Goal: Task Accomplishment & Management: Manage account settings

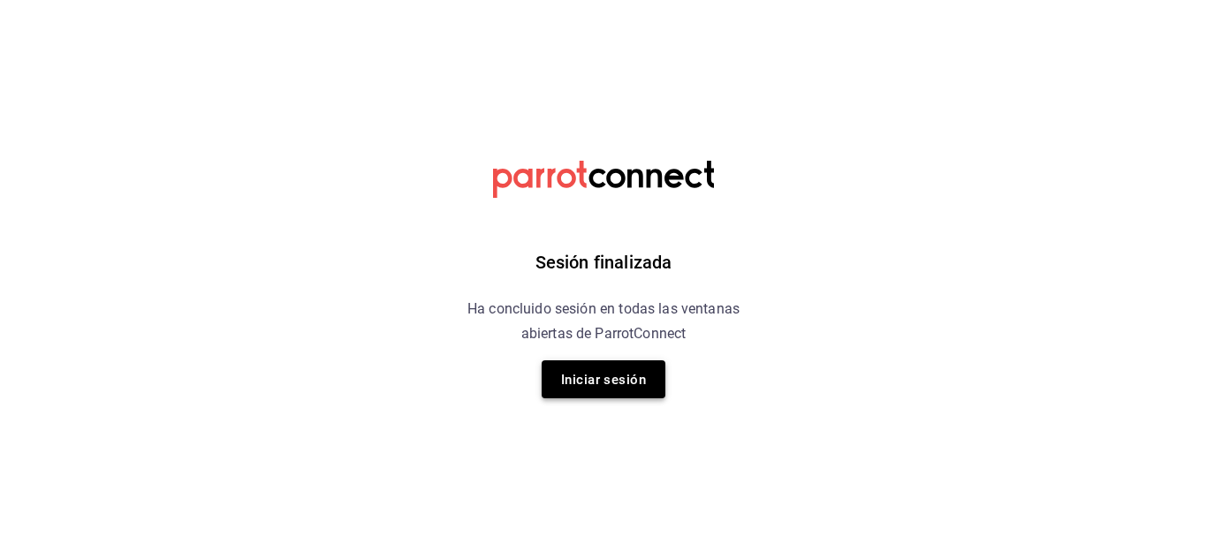
click at [608, 380] on font "Iniciar sesión" at bounding box center [603, 380] width 85 height 16
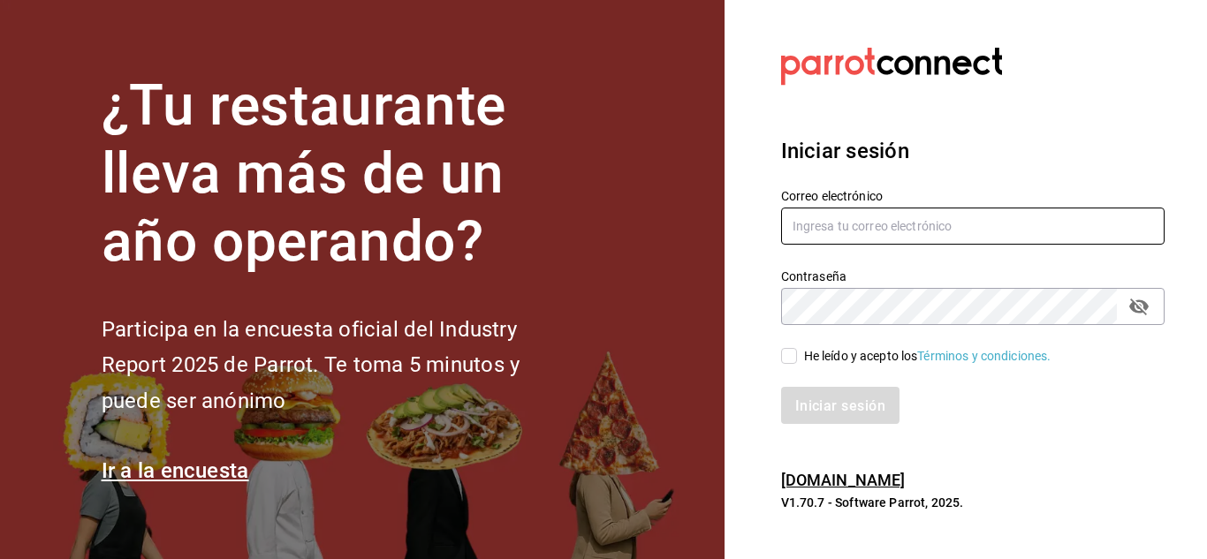
type input "[EMAIL_ADDRESS][DOMAIN_NAME]"
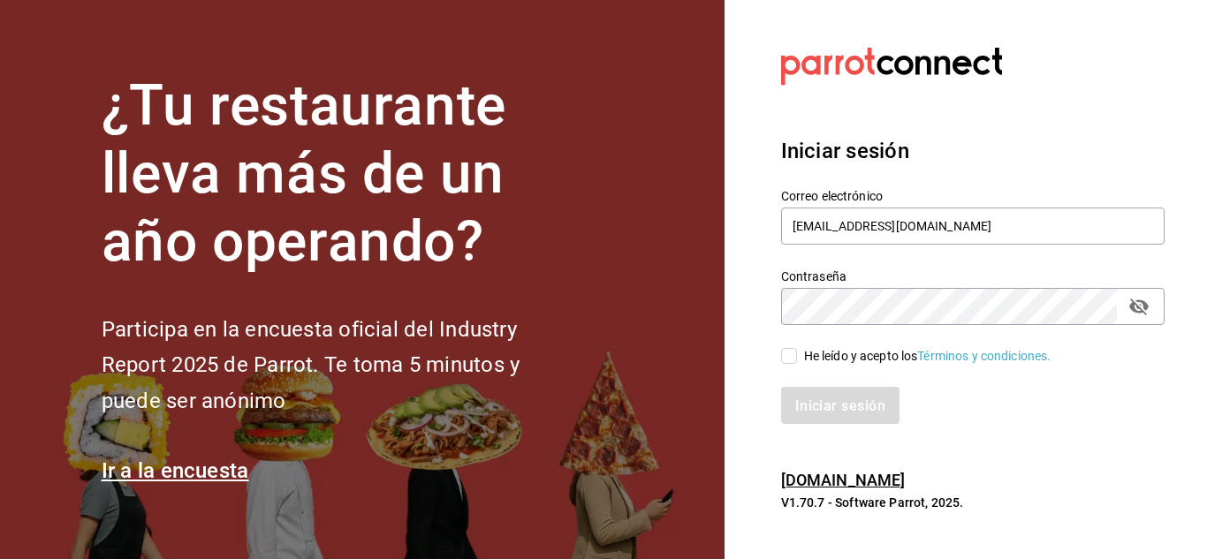
click at [791, 361] on input "He leído y acepto los Términos y condiciones." at bounding box center [789, 356] width 16 height 16
checkbox input "true"
click at [832, 408] on font "Iniciar sesión" at bounding box center [841, 405] width 90 height 17
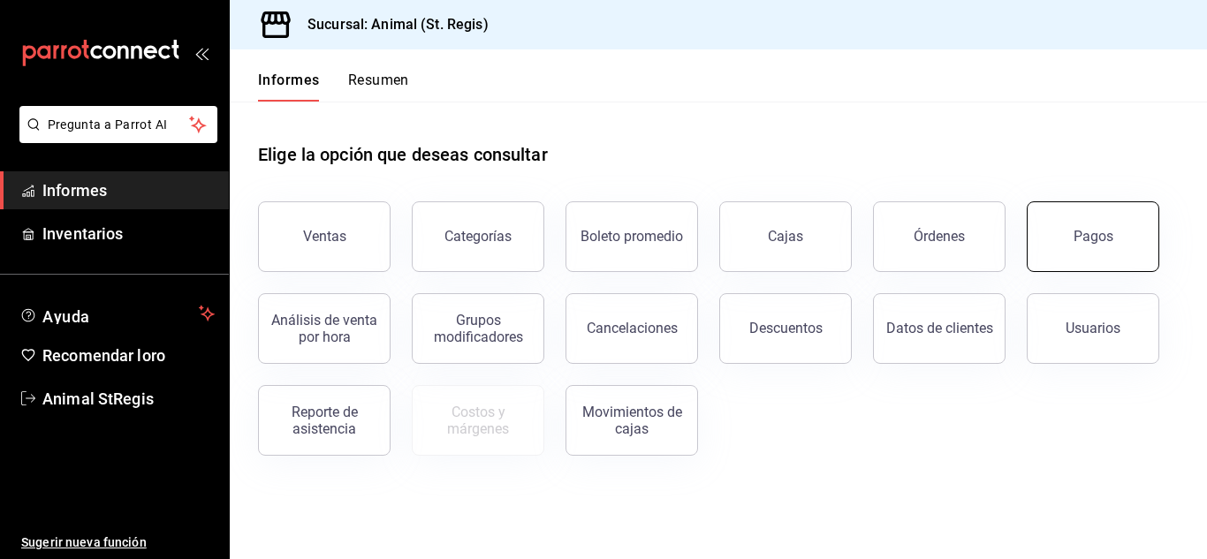
click at [1106, 249] on button "Pagos" at bounding box center [1093, 236] width 133 height 71
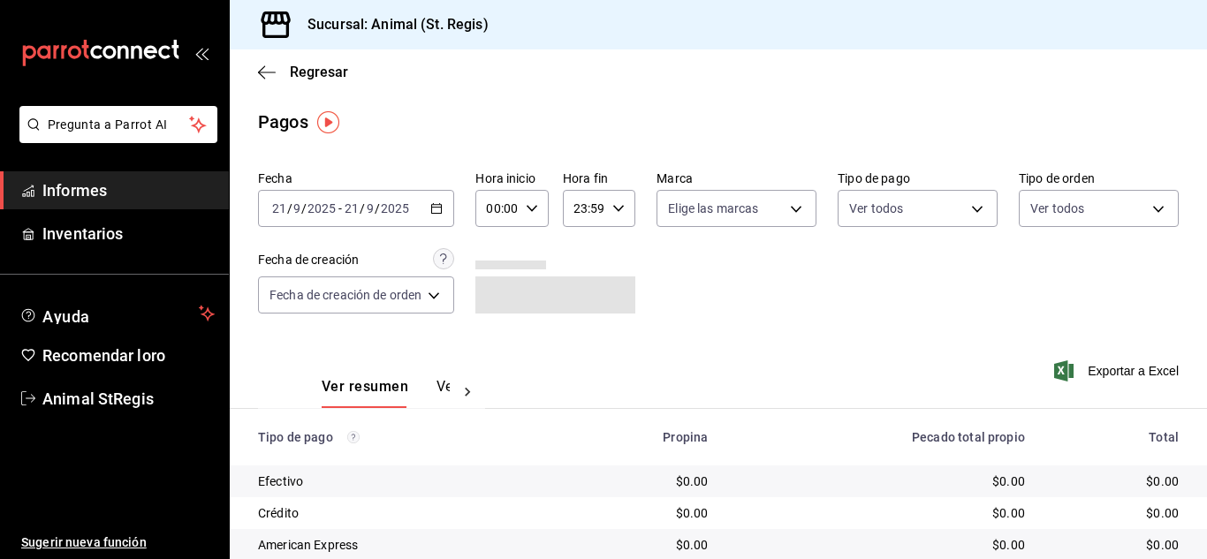
click at [534, 212] on icon "button" at bounding box center [532, 208] width 12 height 12
click at [497, 340] on font "02" at bounding box center [496, 338] width 14 height 14
type input "02:00"
click at [742, 306] on div at bounding box center [603, 279] width 1207 height 559
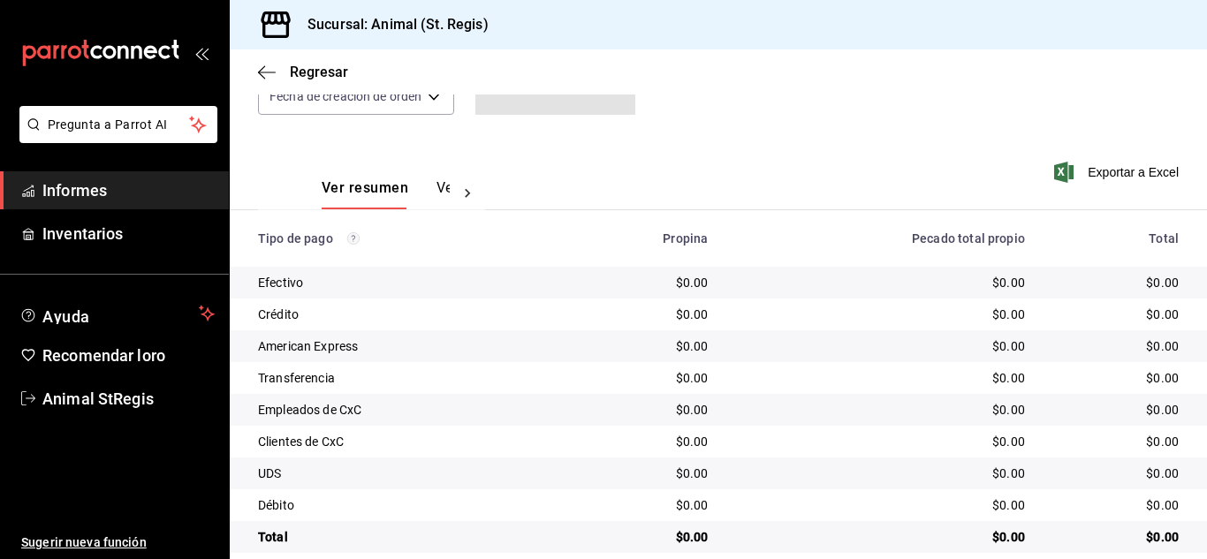
scroll to position [222, 0]
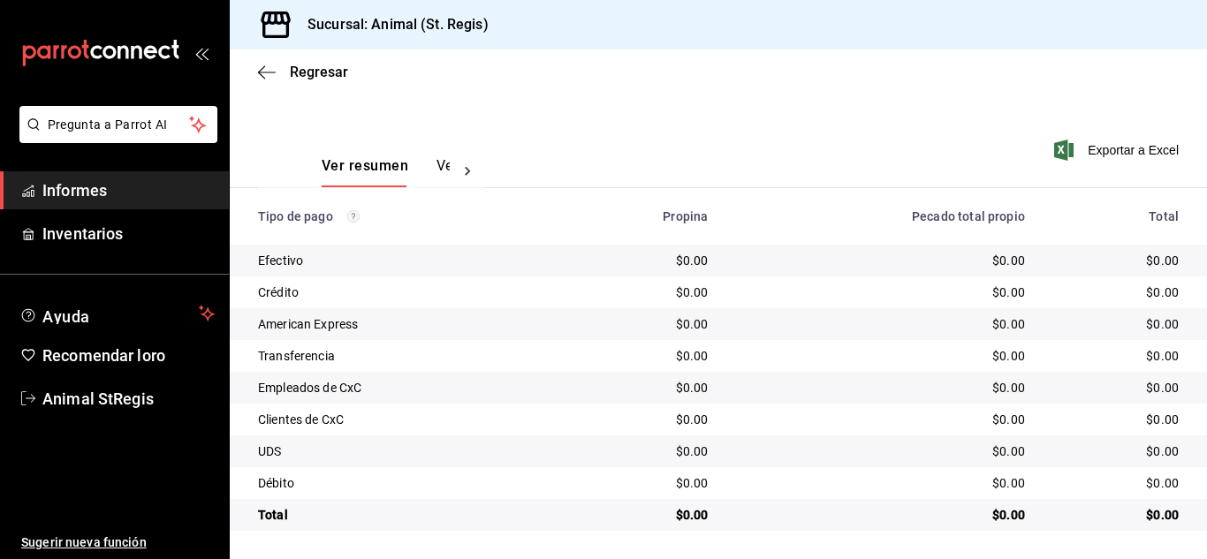
click at [841, 416] on div "$0.00" at bounding box center [880, 420] width 289 height 18
